Goal: Task Accomplishment & Management: Manage account settings

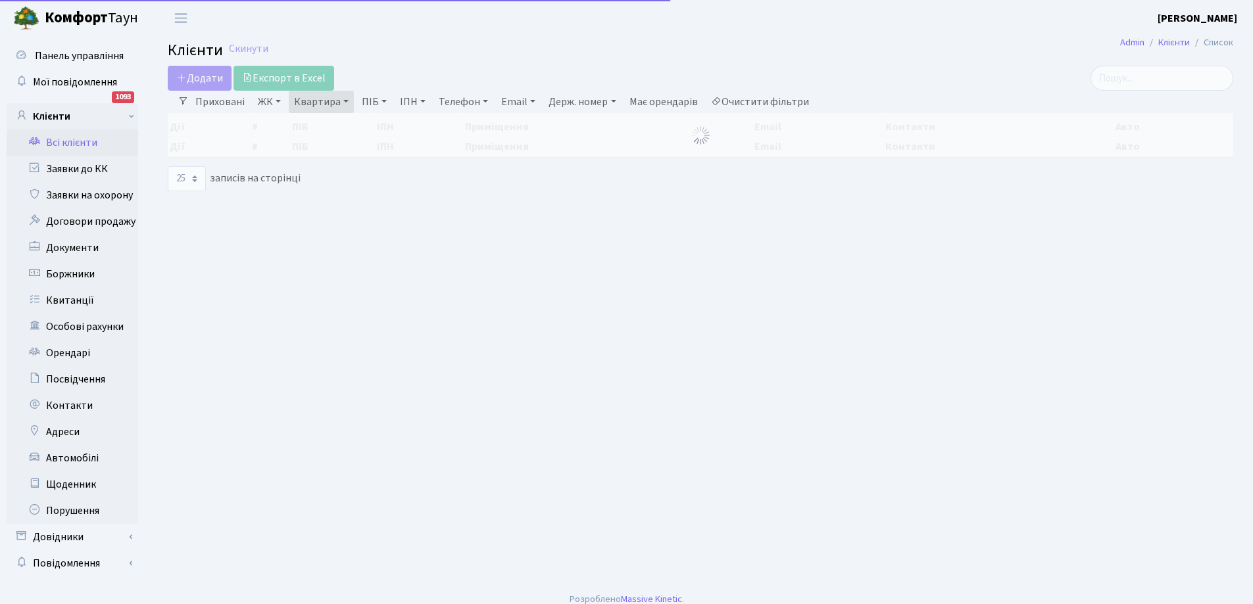
select select "25"
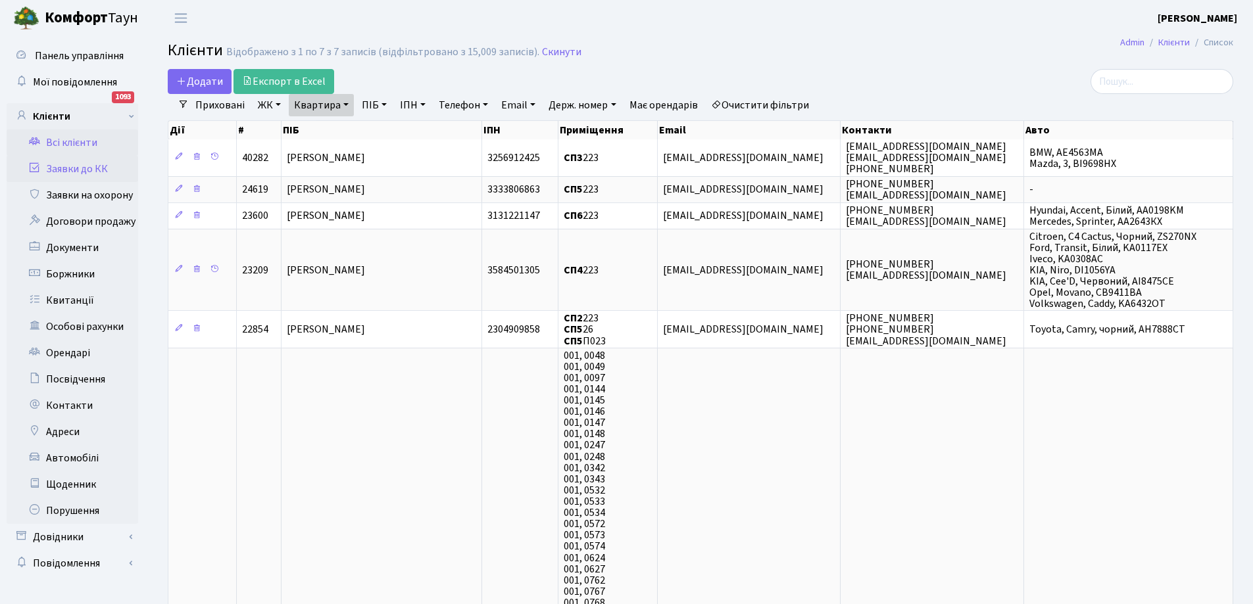
click at [78, 168] on link "Заявки до КК" at bounding box center [73, 169] width 132 height 26
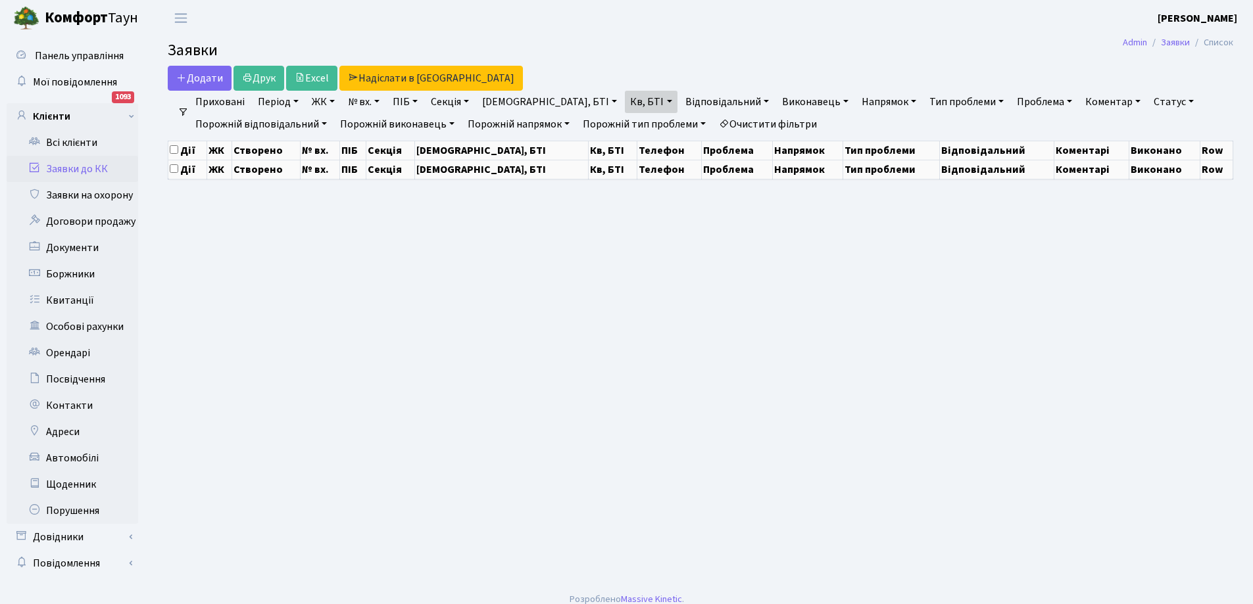
select select "25"
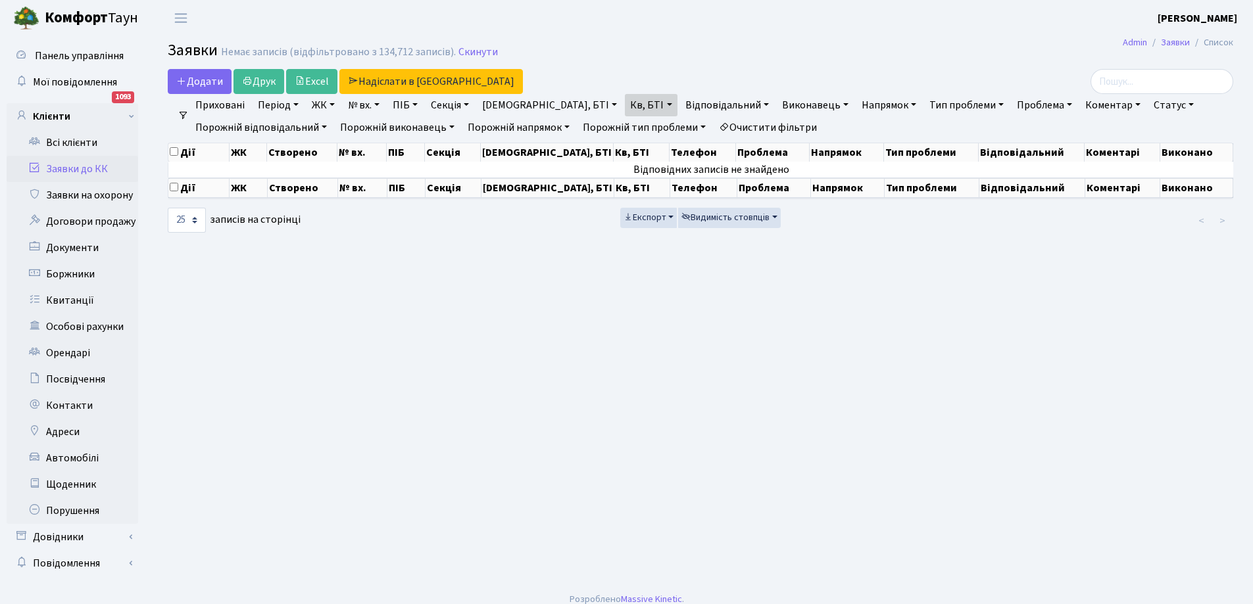
click at [329, 101] on link "ЖК" at bounding box center [323, 105] width 34 height 22
click at [625, 102] on link "Кв, БТІ" at bounding box center [651, 105] width 52 height 22
type input "7"
click at [87, 170] on link "Заявки до КК" at bounding box center [73, 169] width 132 height 26
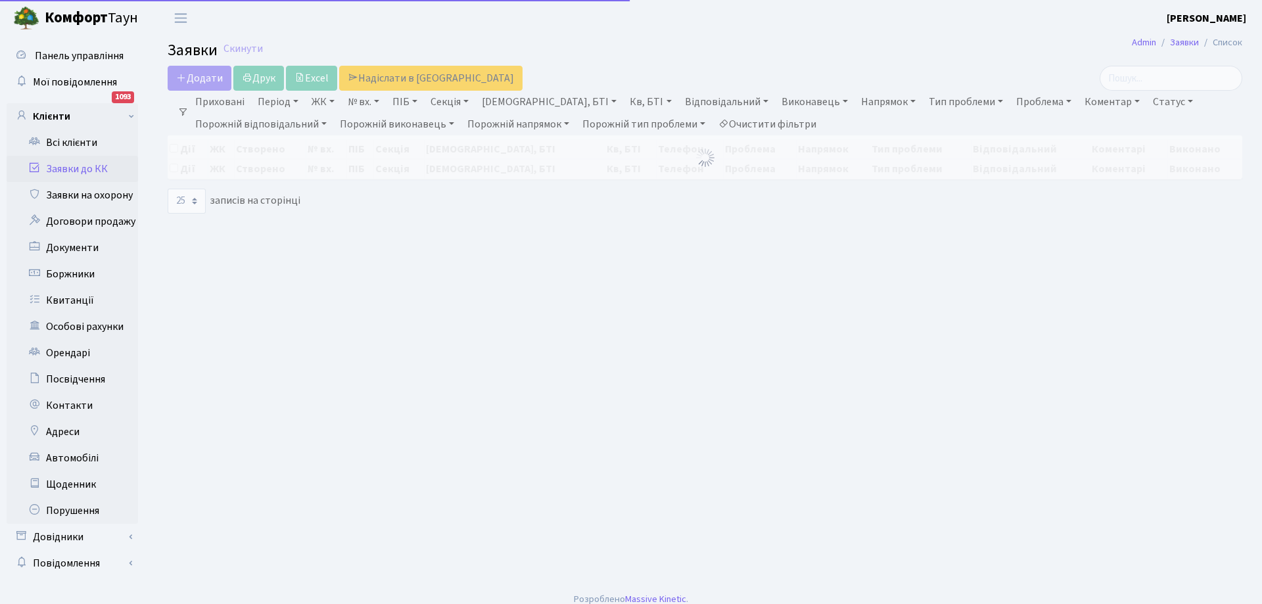
select select "25"
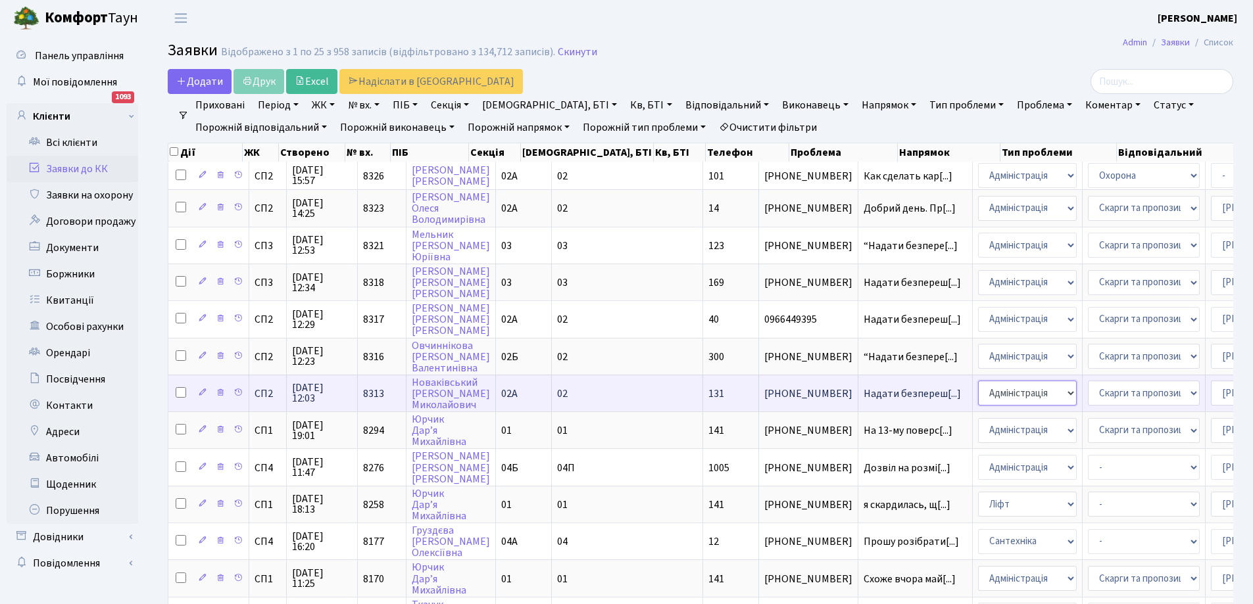
click at [978, 395] on select "- Адміністрація Домофон, СКД Ліфт Майстри Сантехніка Економічний відділ Електри…" at bounding box center [1027, 393] width 99 height 25
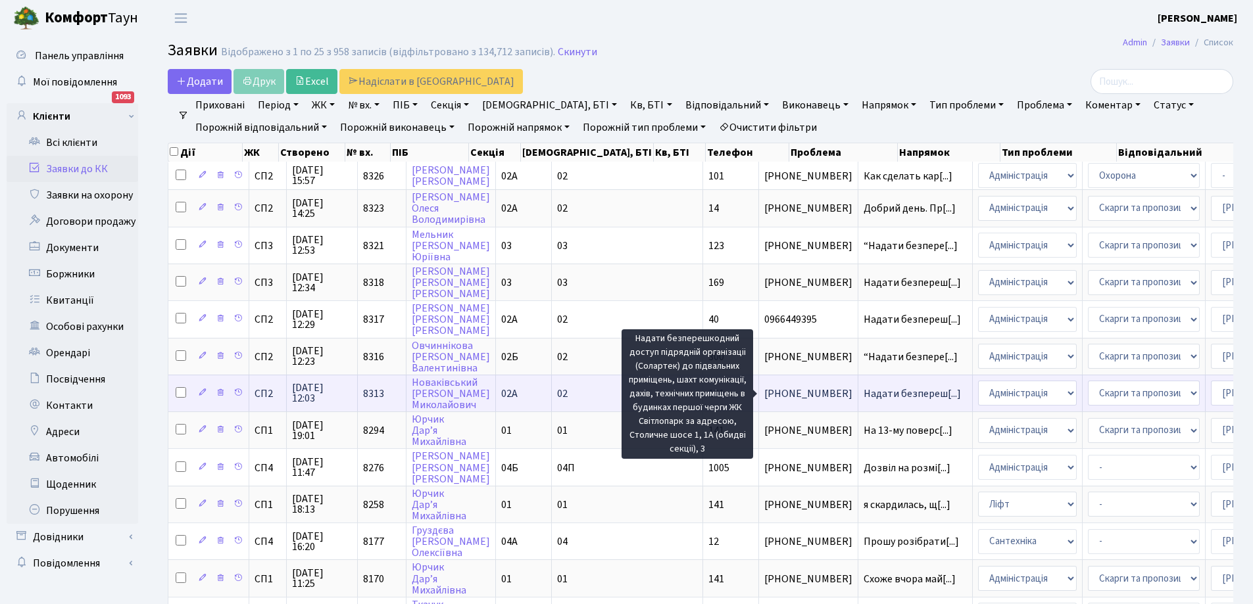
click at [863, 393] on span "Надати безпереш[...]" at bounding box center [911, 394] width 97 height 14
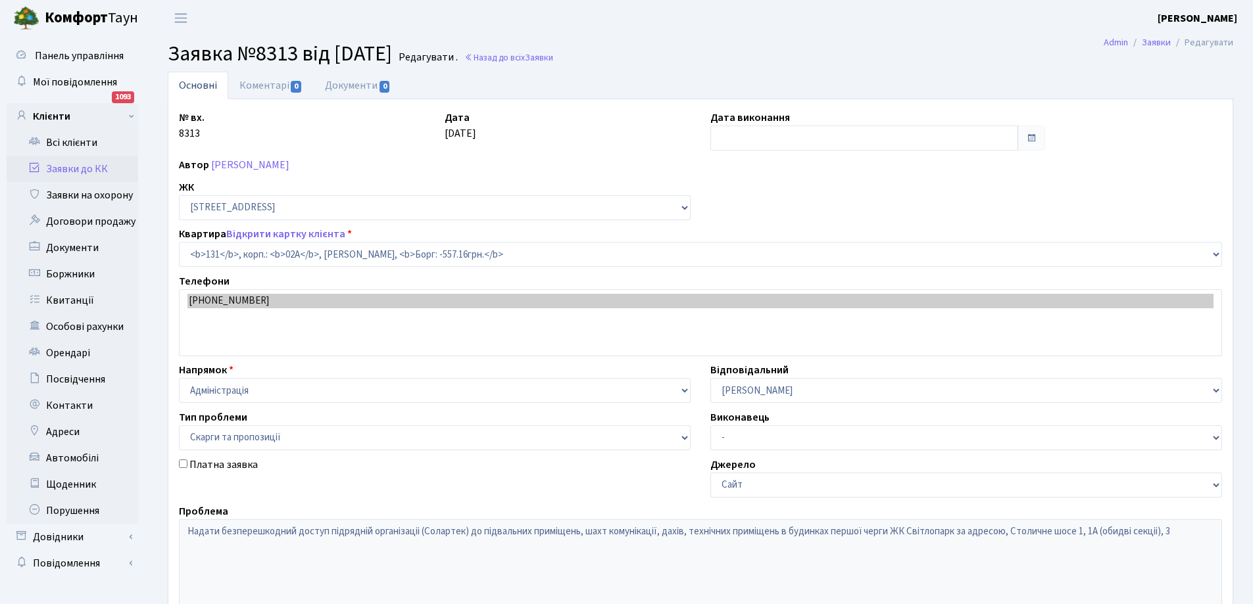
select select "20381"
select select "55"
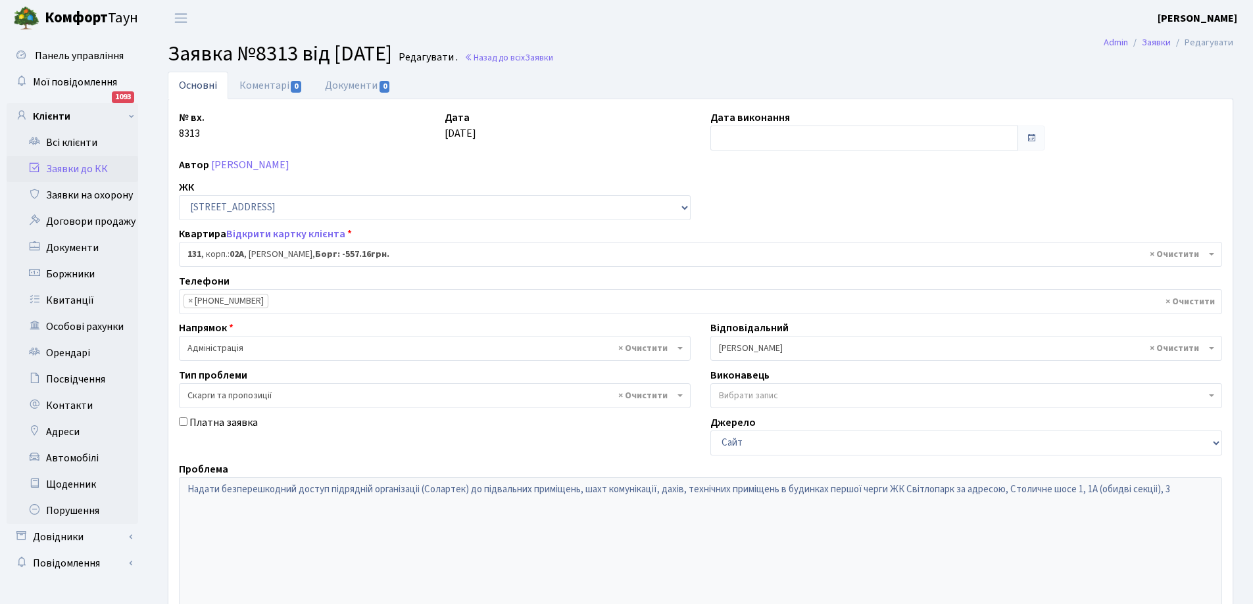
click at [72, 170] on link "Заявки до КК" at bounding box center [73, 169] width 132 height 26
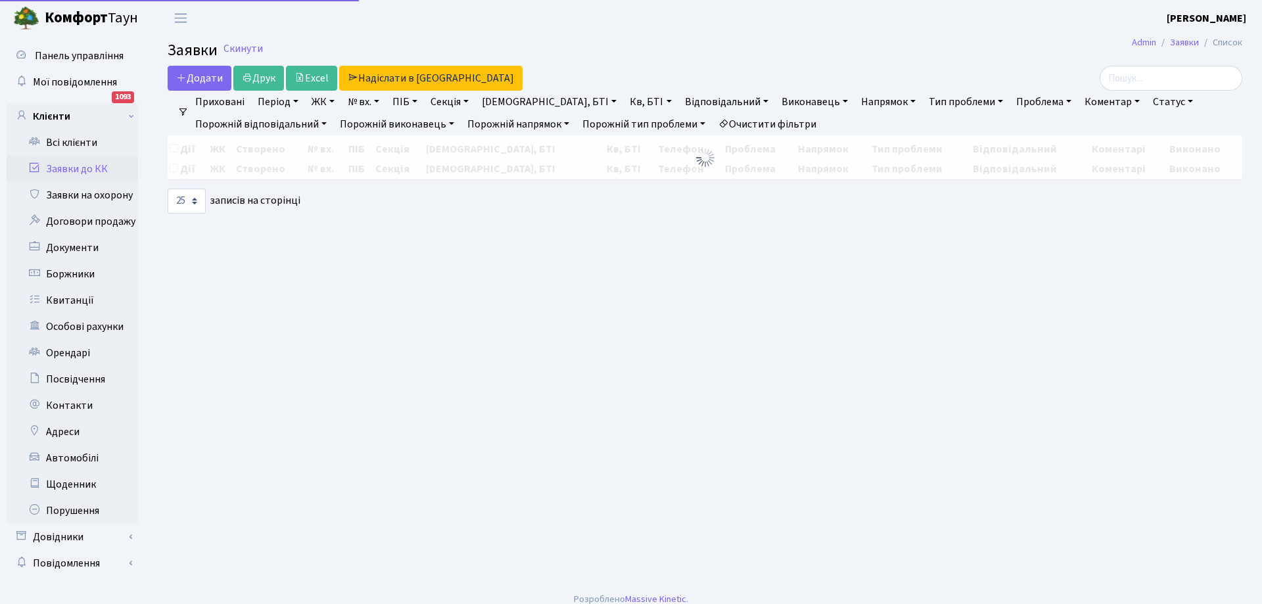
select select "25"
